Goal: Information Seeking & Learning: Learn about a topic

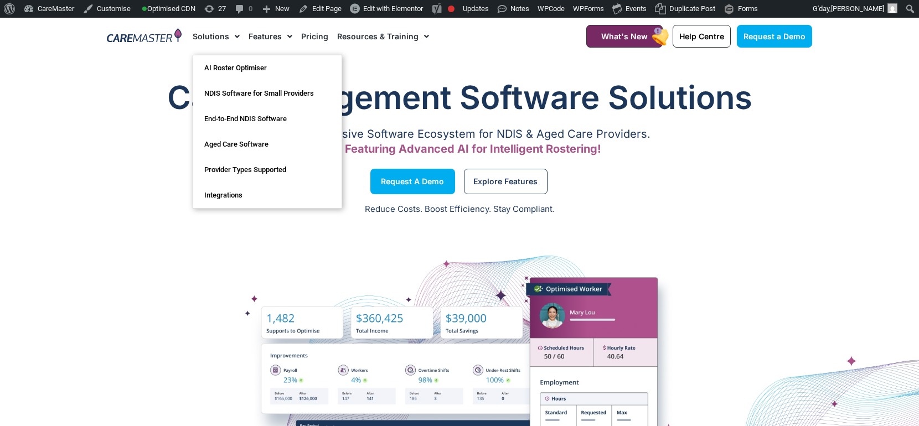
click at [233, 38] on span "Menu" at bounding box center [234, 36] width 11 height 19
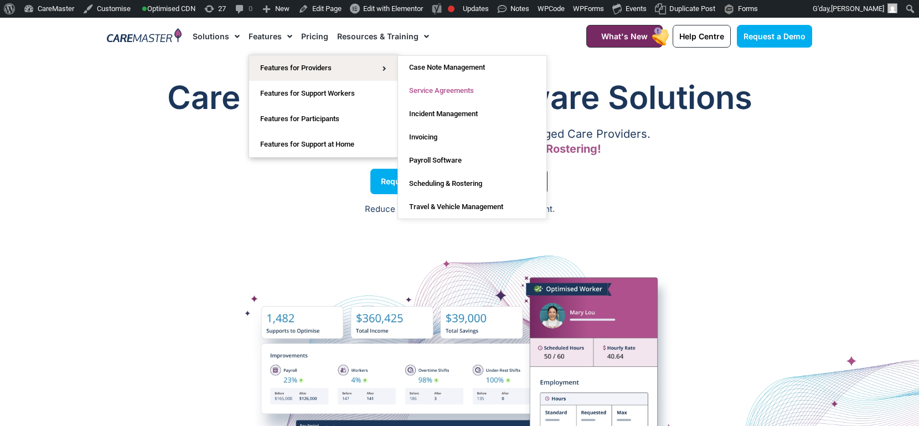
click at [429, 92] on link "Service Agreements" at bounding box center [472, 90] width 148 height 23
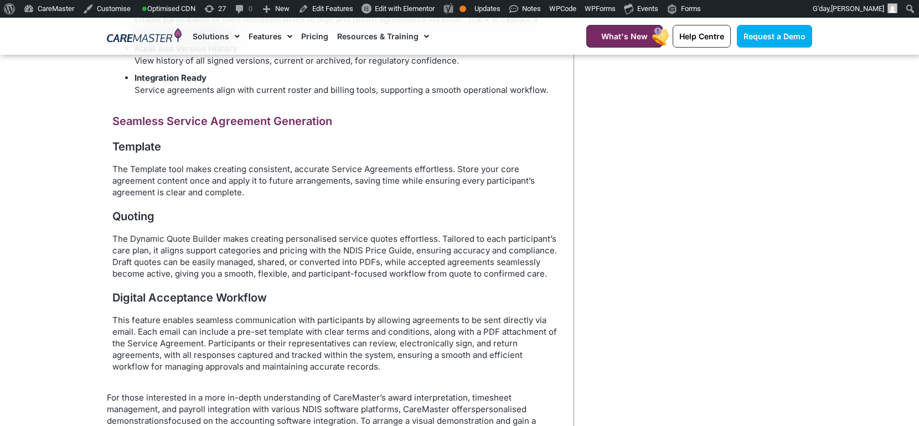
scroll to position [680, 0]
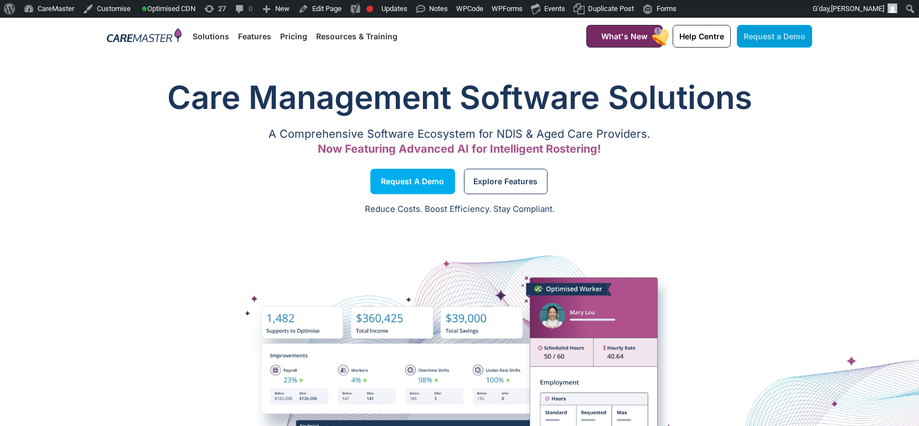
click at [774, 35] on span "Request a Demo" at bounding box center [774, 36] width 62 height 9
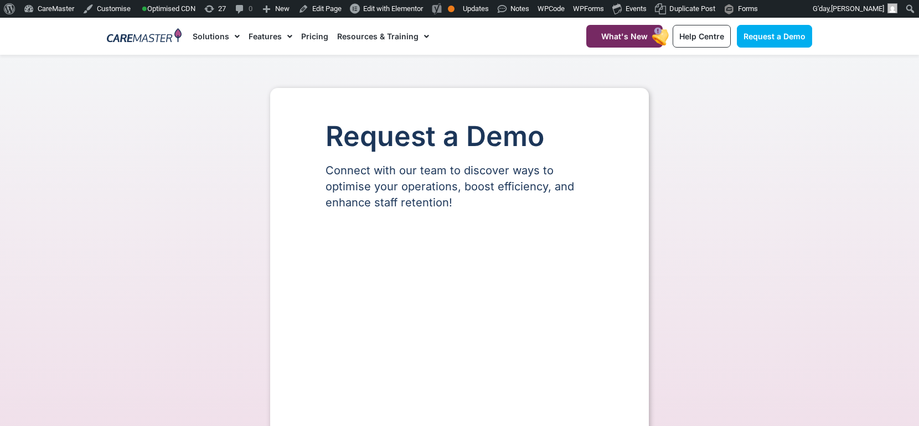
select select "**"
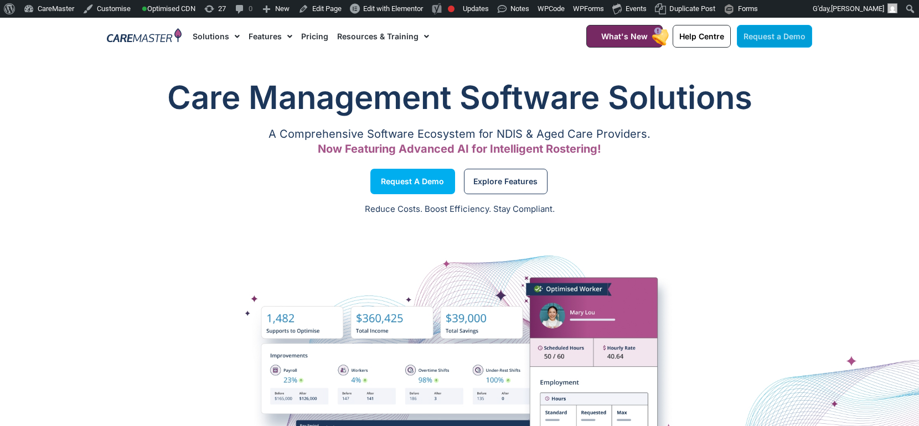
click at [744, 41] on link "Request a Demo" at bounding box center [773, 36] width 75 height 23
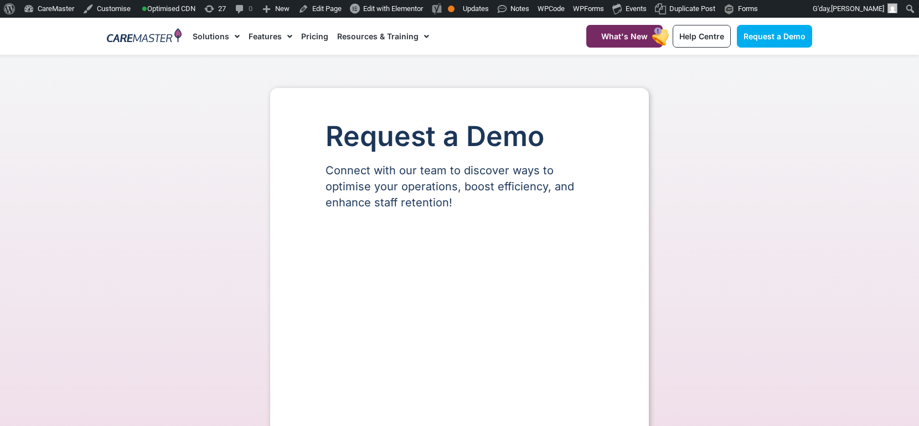
select select "**"
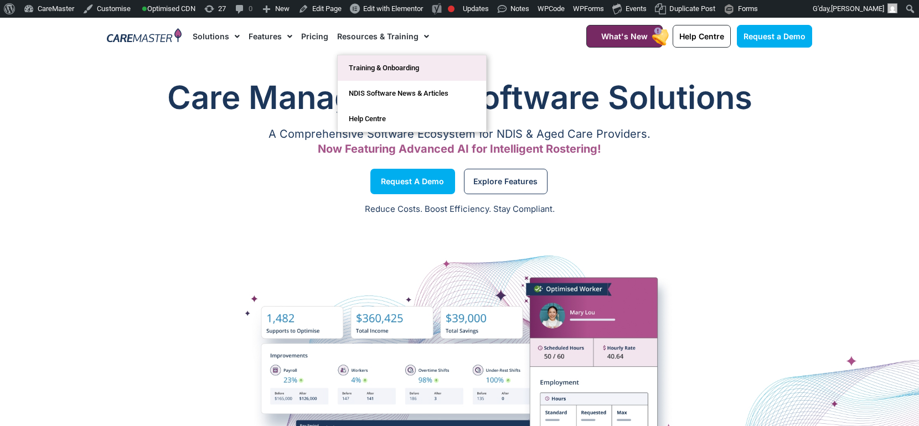
click at [362, 69] on link "Training & Onboarding" at bounding box center [412, 67] width 148 height 25
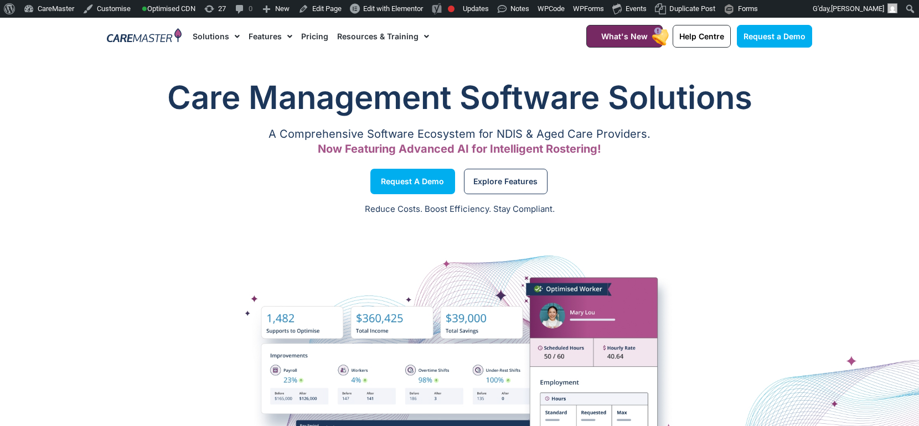
click at [310, 33] on link "Pricing" at bounding box center [314, 36] width 27 height 37
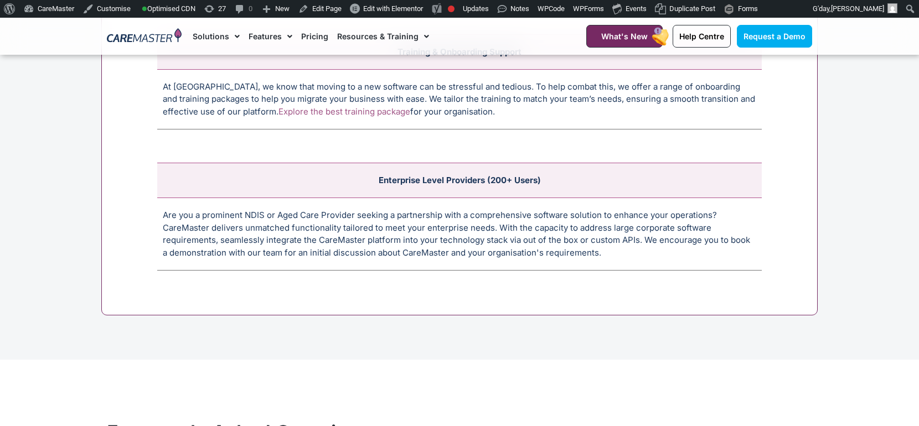
scroll to position [4412, 0]
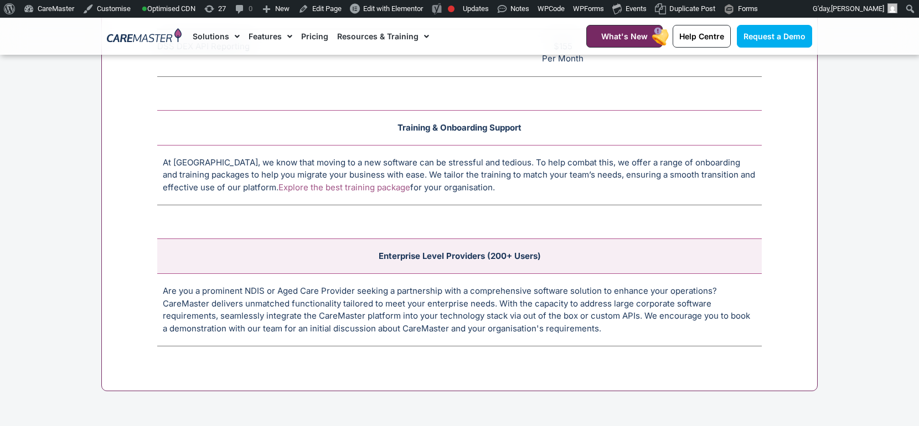
drag, startPoint x: 474, startPoint y: 199, endPoint x: 252, endPoint y: 134, distance: 230.6
click at [252, 134] on tbody "Training & Onboarding Support At CareMaster, we know that moving to a new softw…" at bounding box center [459, 157] width 604 height 95
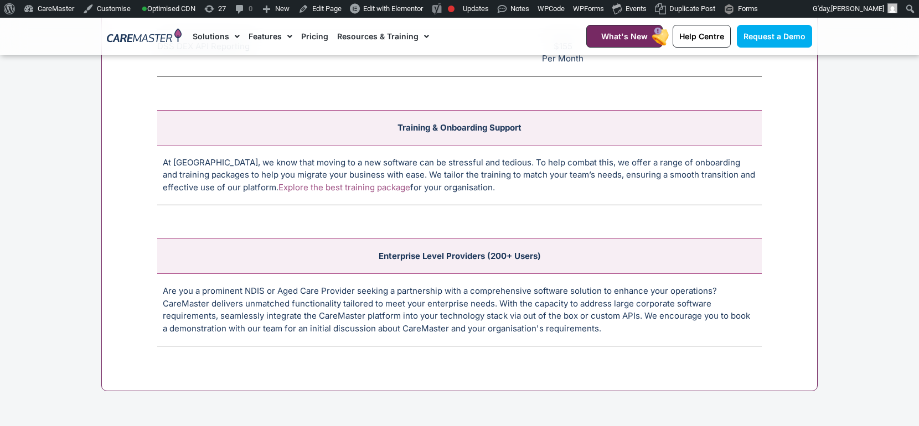
click at [293, 188] on link "Explore the best training package" at bounding box center [344, 187] width 132 height 11
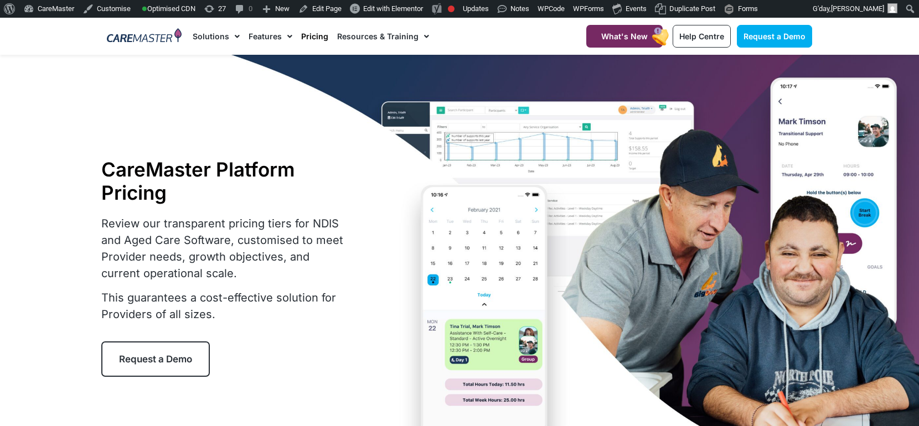
scroll to position [2, 0]
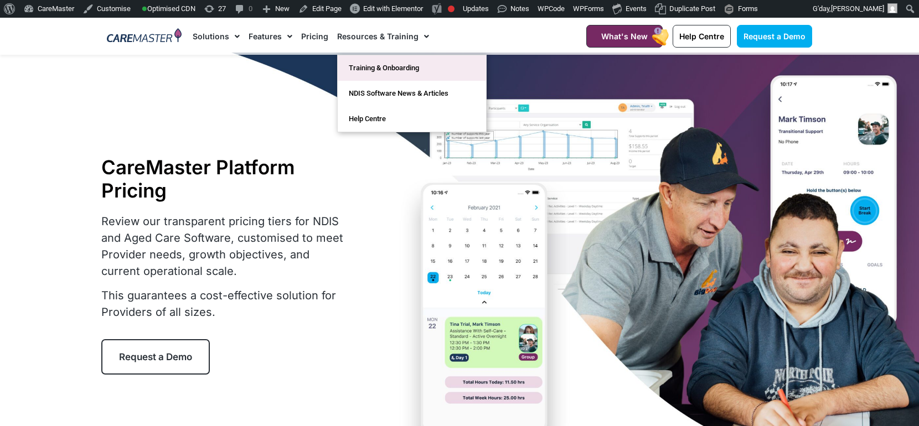
click at [396, 68] on link "Training & Onboarding" at bounding box center [412, 67] width 148 height 25
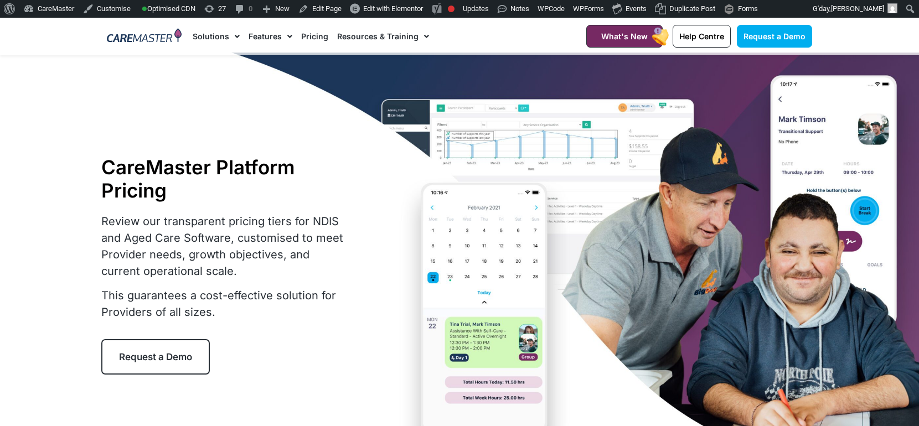
click at [307, 38] on link "Pricing" at bounding box center [314, 36] width 27 height 37
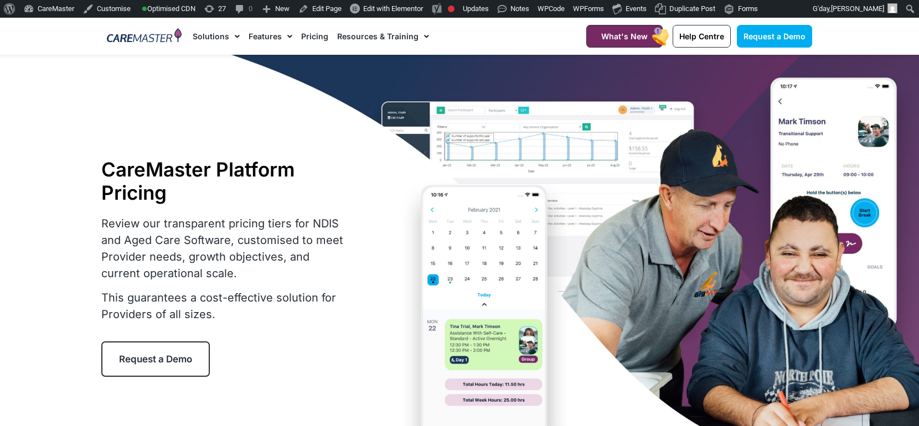
click at [306, 37] on link "Pricing" at bounding box center [314, 36] width 27 height 37
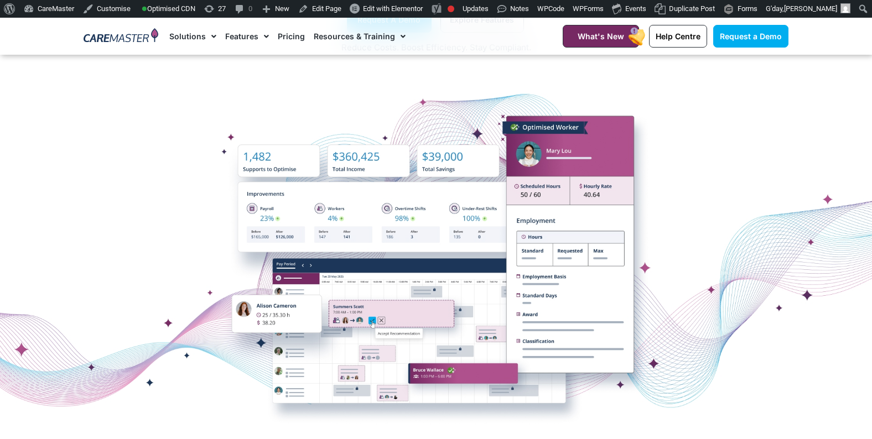
scroll to position [162, 0]
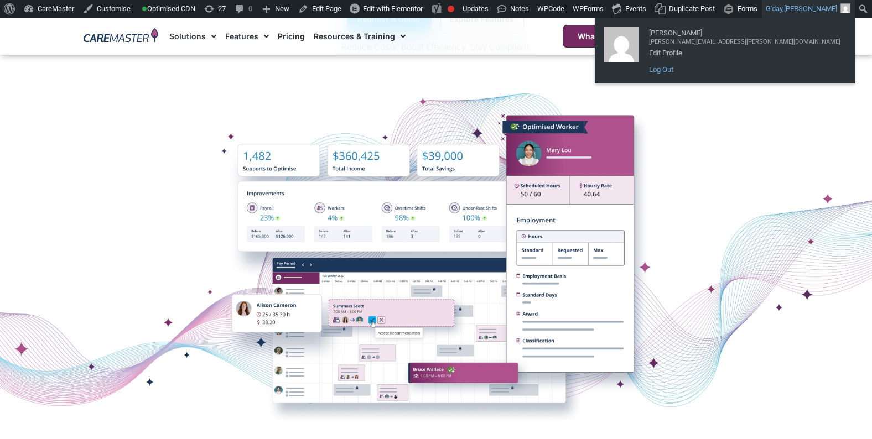
click at [773, 77] on link "Log Out" at bounding box center [745, 70] width 203 height 14
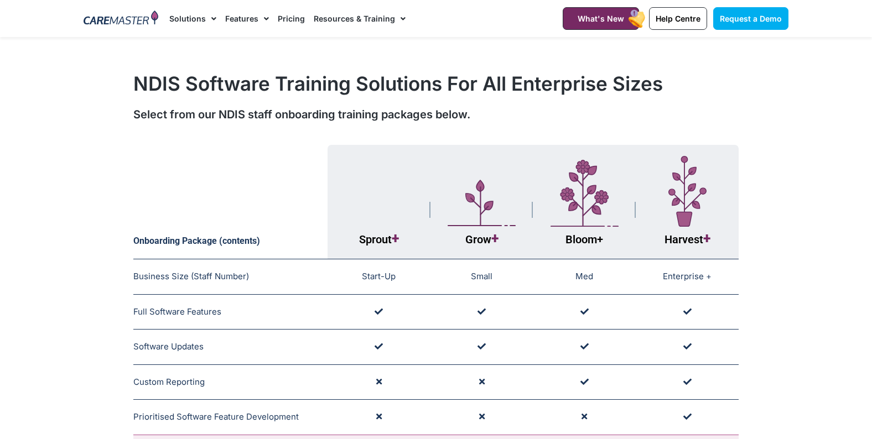
click at [386, 21] on link "Resources & Training" at bounding box center [360, 18] width 92 height 37
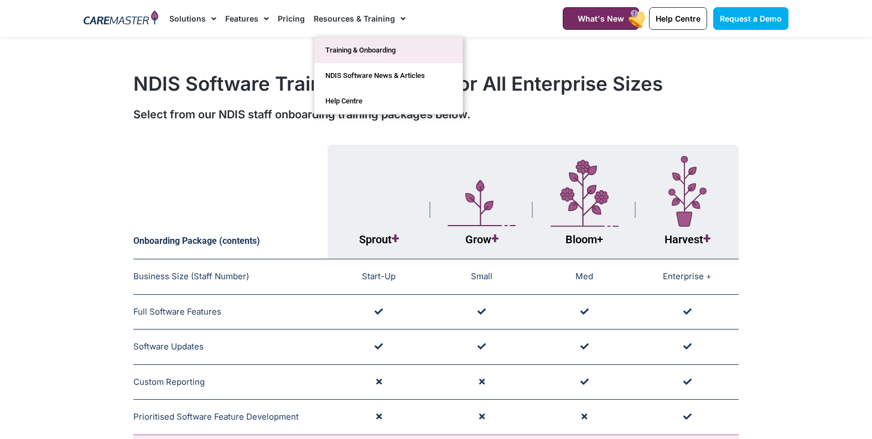
click at [380, 51] on link "Training & Onboarding" at bounding box center [388, 50] width 148 height 25
click at [381, 18] on link "Resources & Training" at bounding box center [360, 18] width 92 height 37
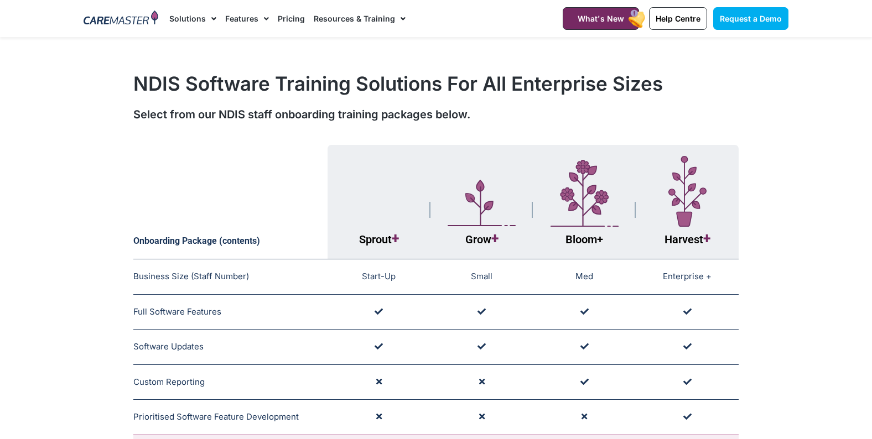
click at [381, 19] on link "Resources & Training" at bounding box center [360, 18] width 92 height 37
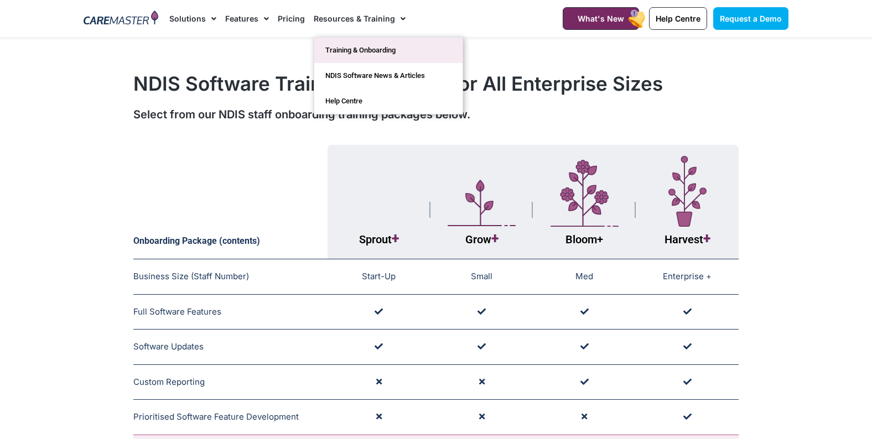
click at [376, 49] on link "Training & Onboarding" at bounding box center [388, 50] width 148 height 25
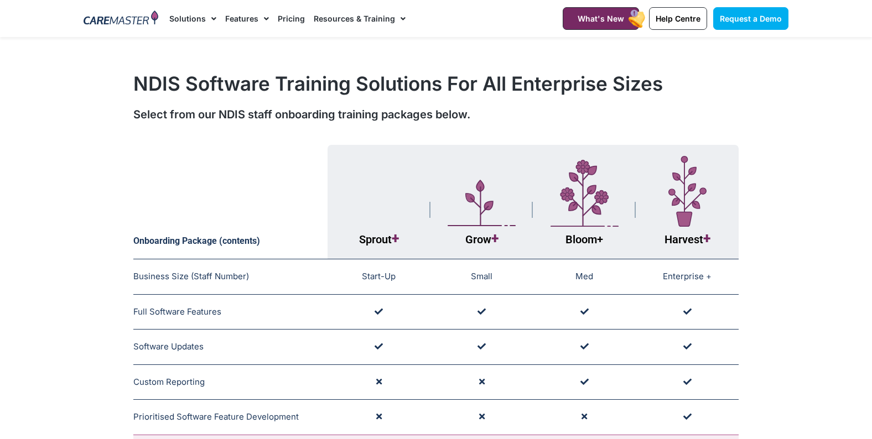
click at [395, 23] on span "Menu" at bounding box center [400, 18] width 11 height 19
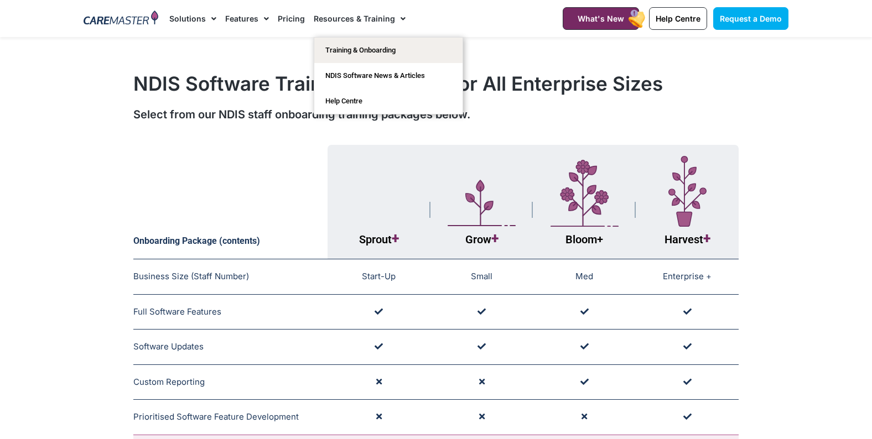
click at [358, 20] on link "Resources & Training" at bounding box center [360, 18] width 92 height 37
